Goal: Task Accomplishment & Management: Use online tool/utility

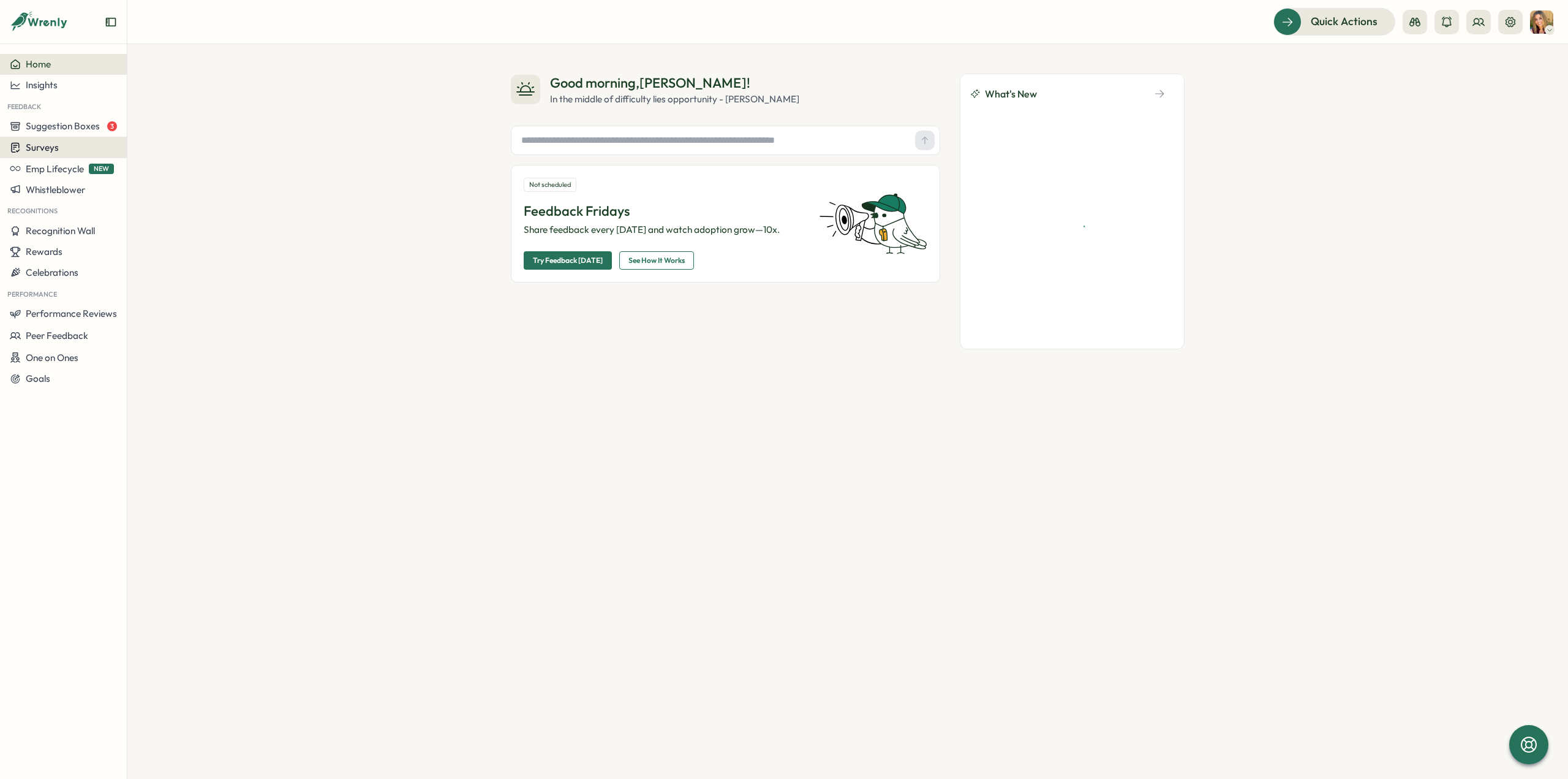
click at [55, 145] on span "Surveys" at bounding box center [43, 147] width 33 height 11
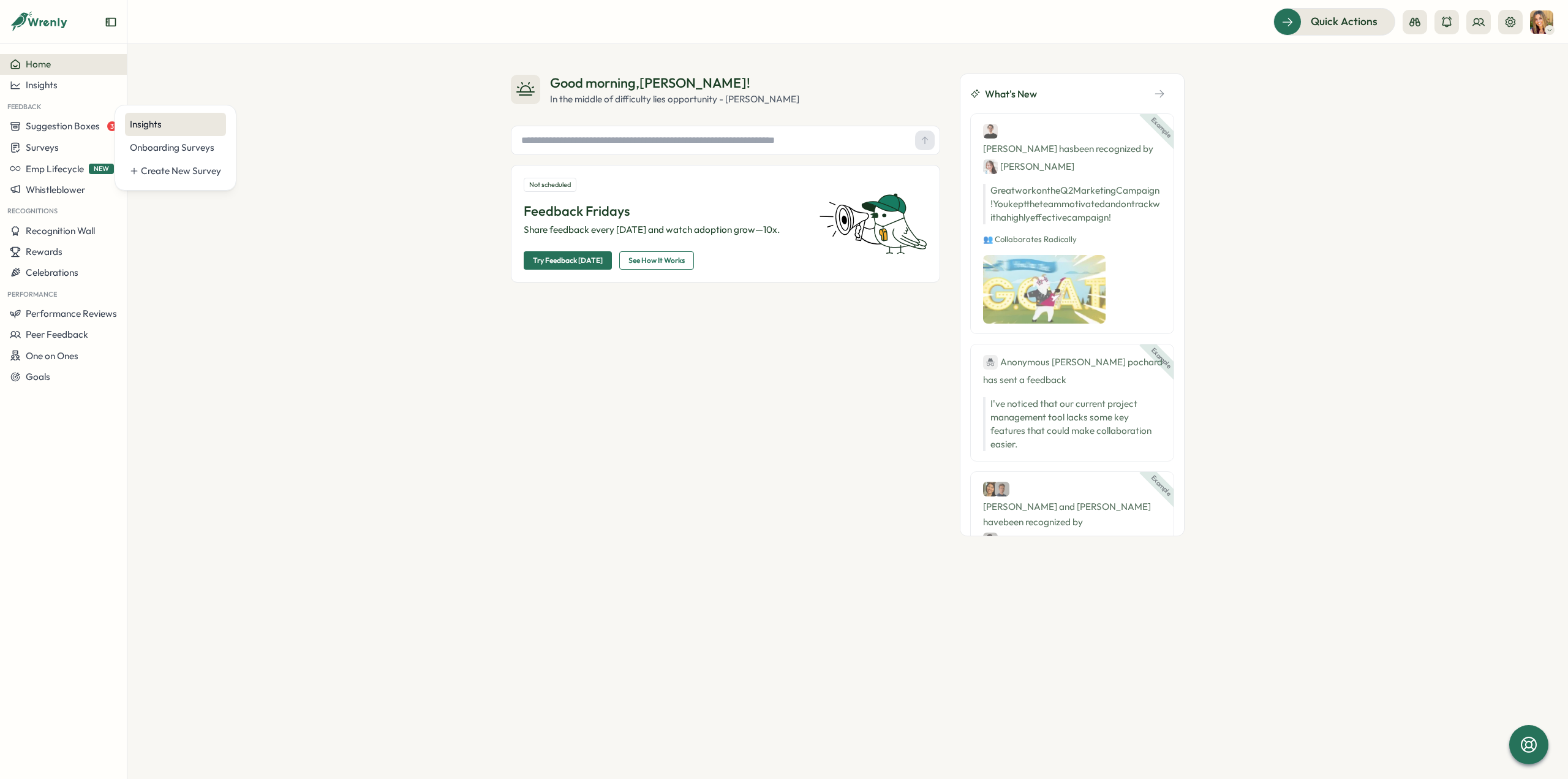
click at [155, 121] on div "Insights" at bounding box center [175, 124] width 91 height 13
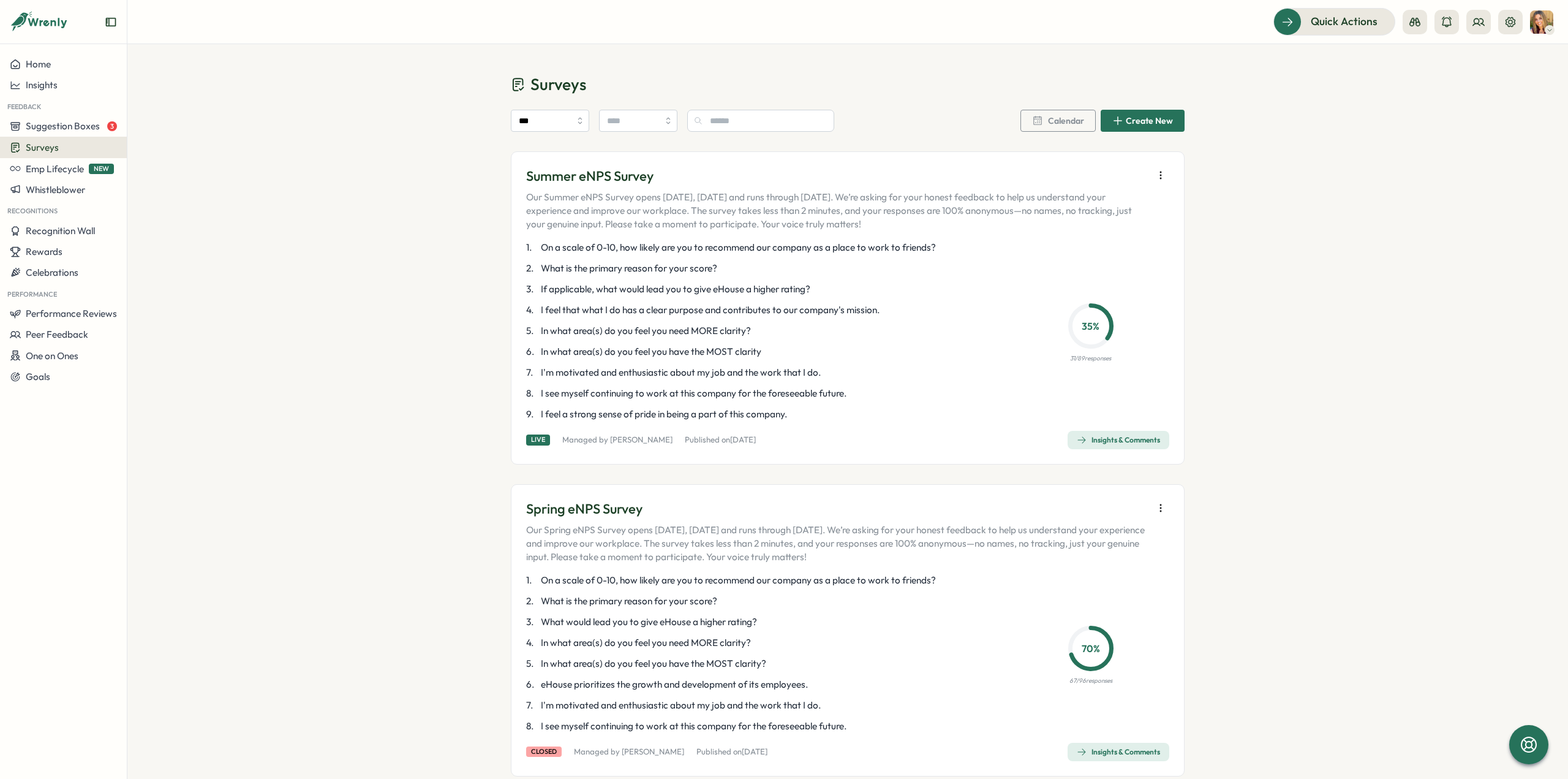
click at [1113, 445] on span "Insights & Comments" at bounding box center [1118, 440] width 83 height 17
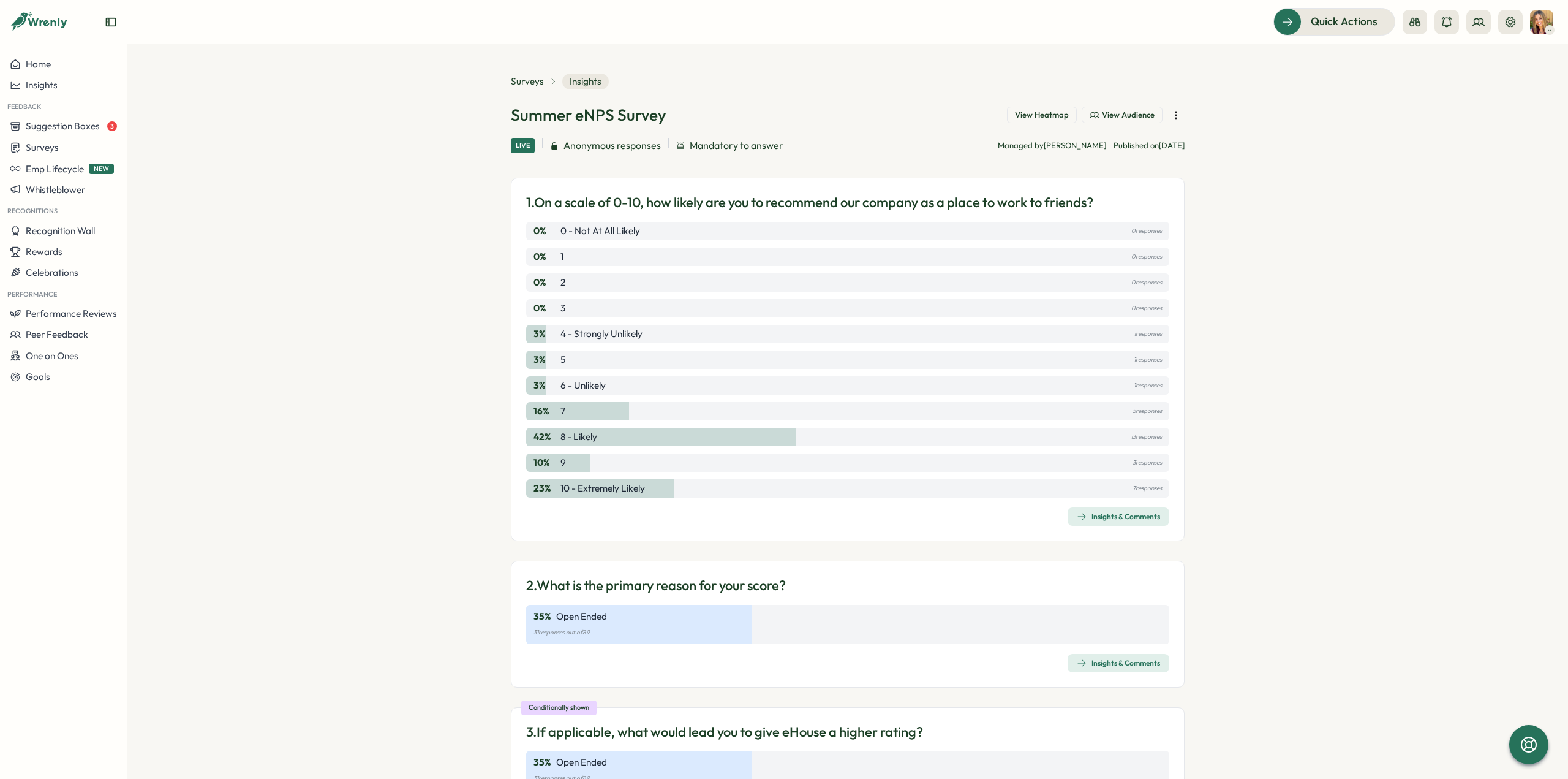
click at [1175, 112] on icon "button" at bounding box center [1175, 115] width 1 height 7
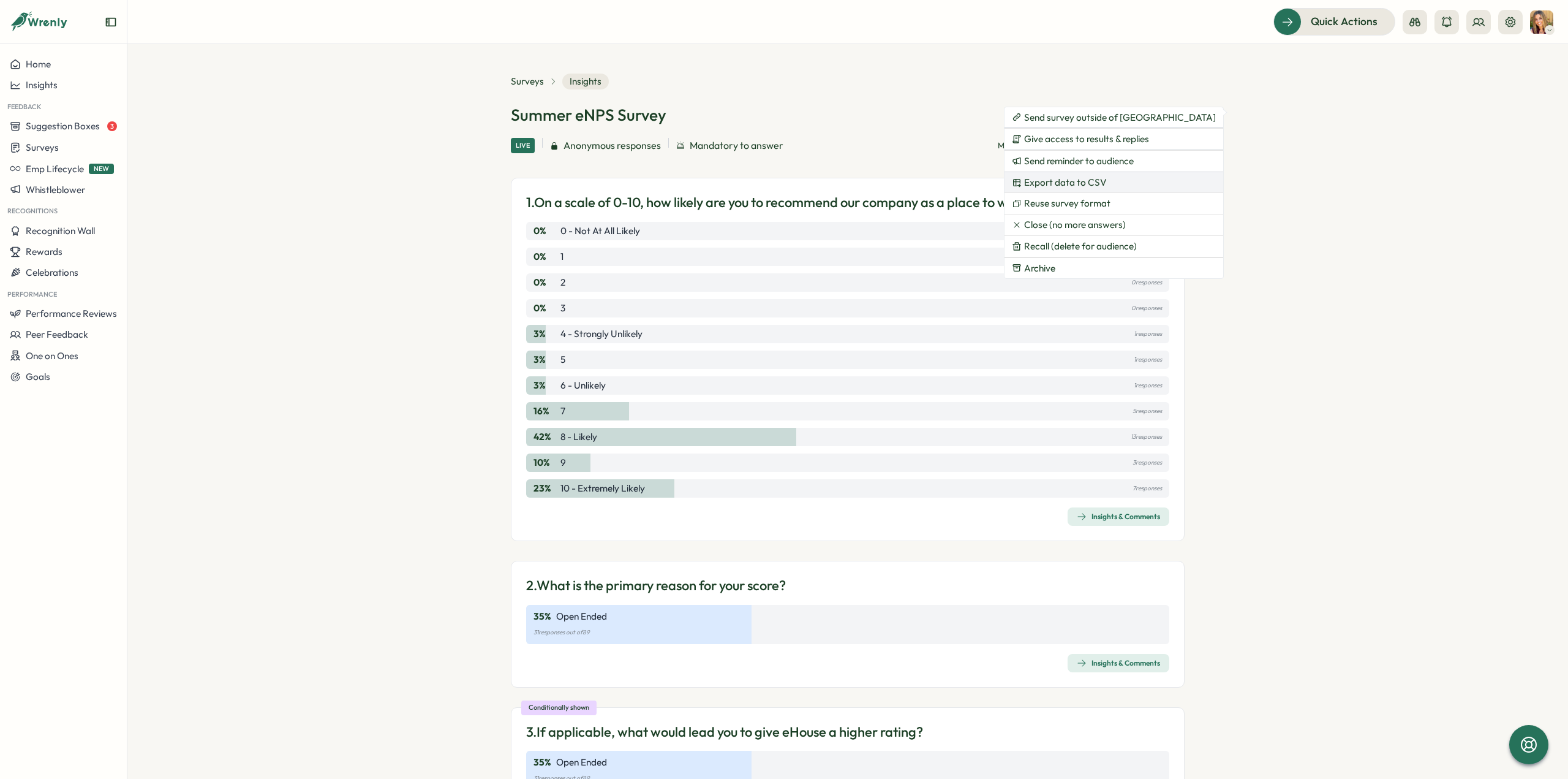
click at [1120, 183] on button "Export data to CSV" at bounding box center [1114, 182] width 219 height 21
